Goal: Information Seeking & Learning: Learn about a topic

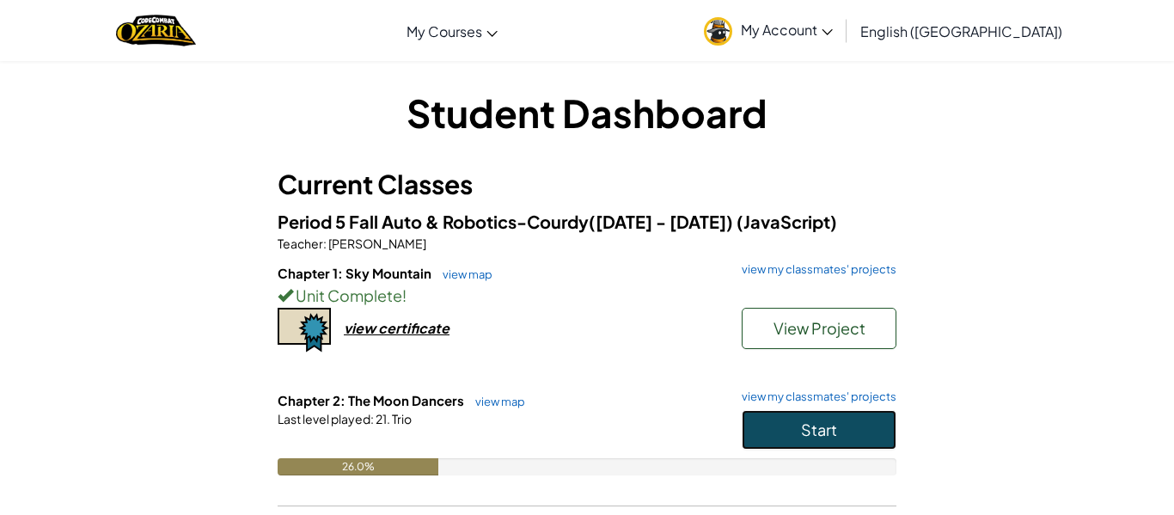
click at [784, 417] on button "Start" at bounding box center [818, 430] width 155 height 40
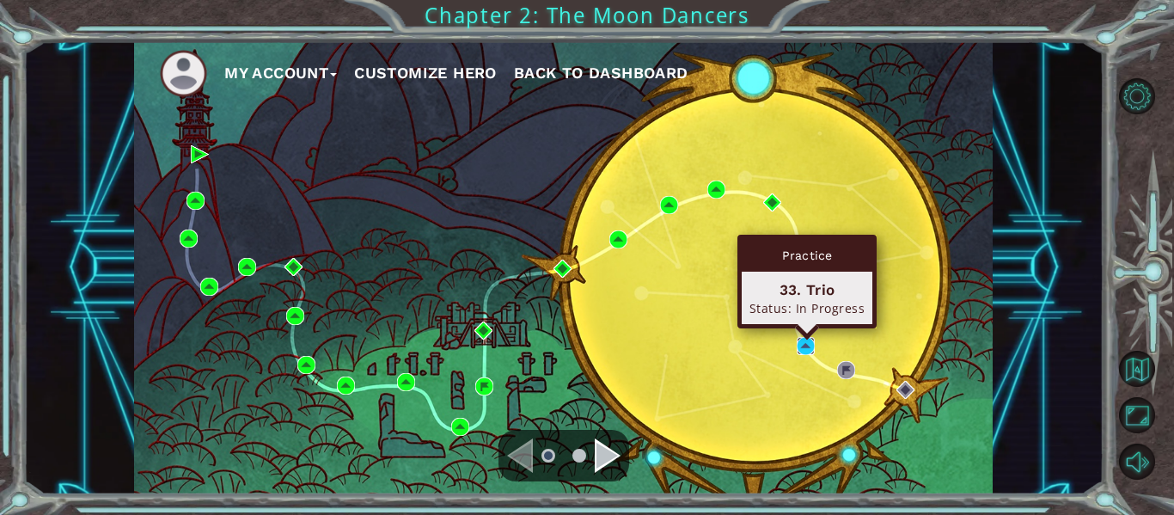
click at [806, 345] on img at bounding box center [805, 346] width 18 height 18
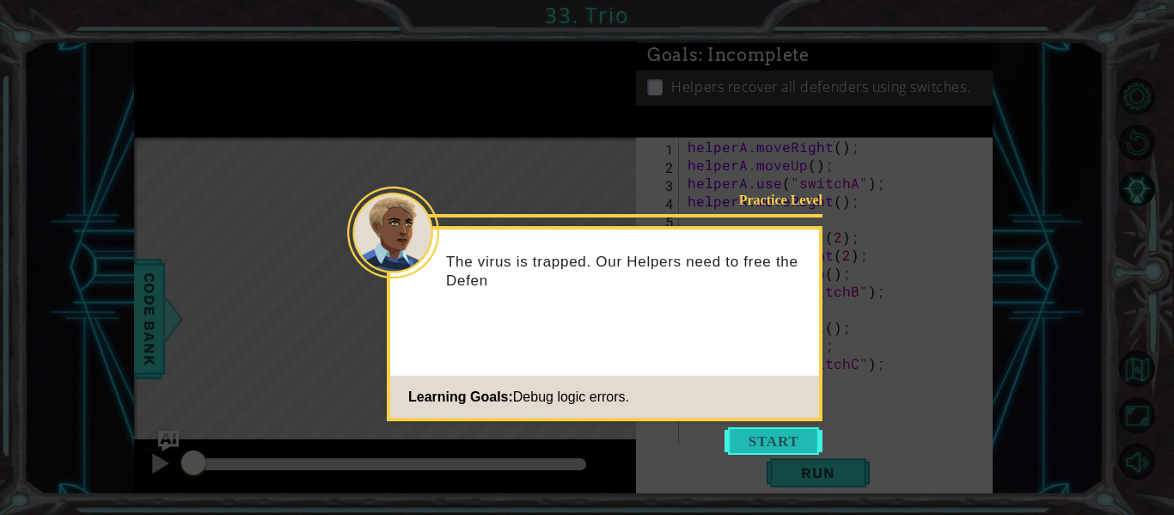
click at [791, 450] on button "Start" at bounding box center [773, 440] width 98 height 27
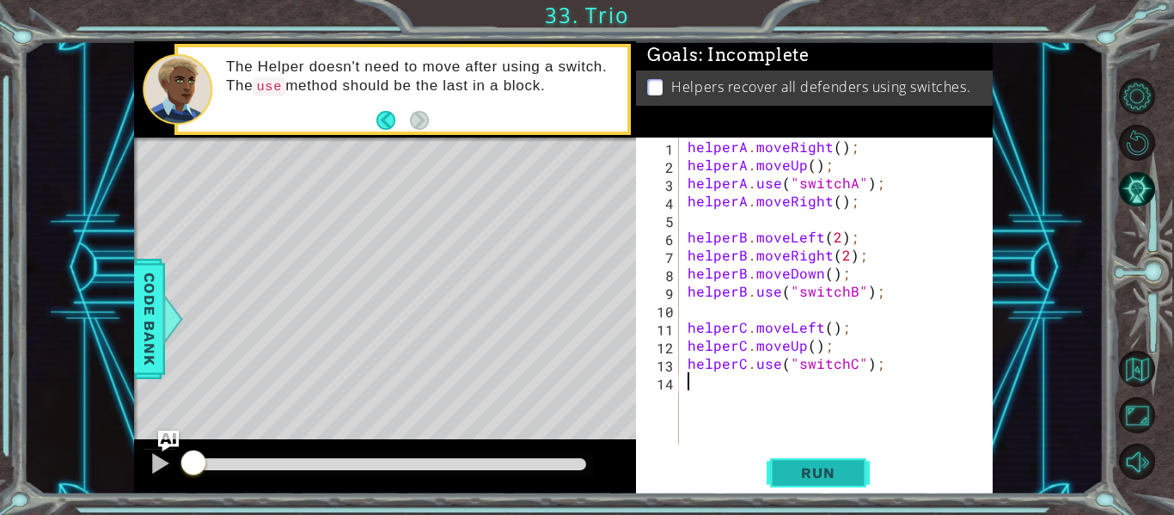
click at [781, 468] on button "Run" at bounding box center [817, 472] width 103 height 35
